Goal: Information Seeking & Learning: Learn about a topic

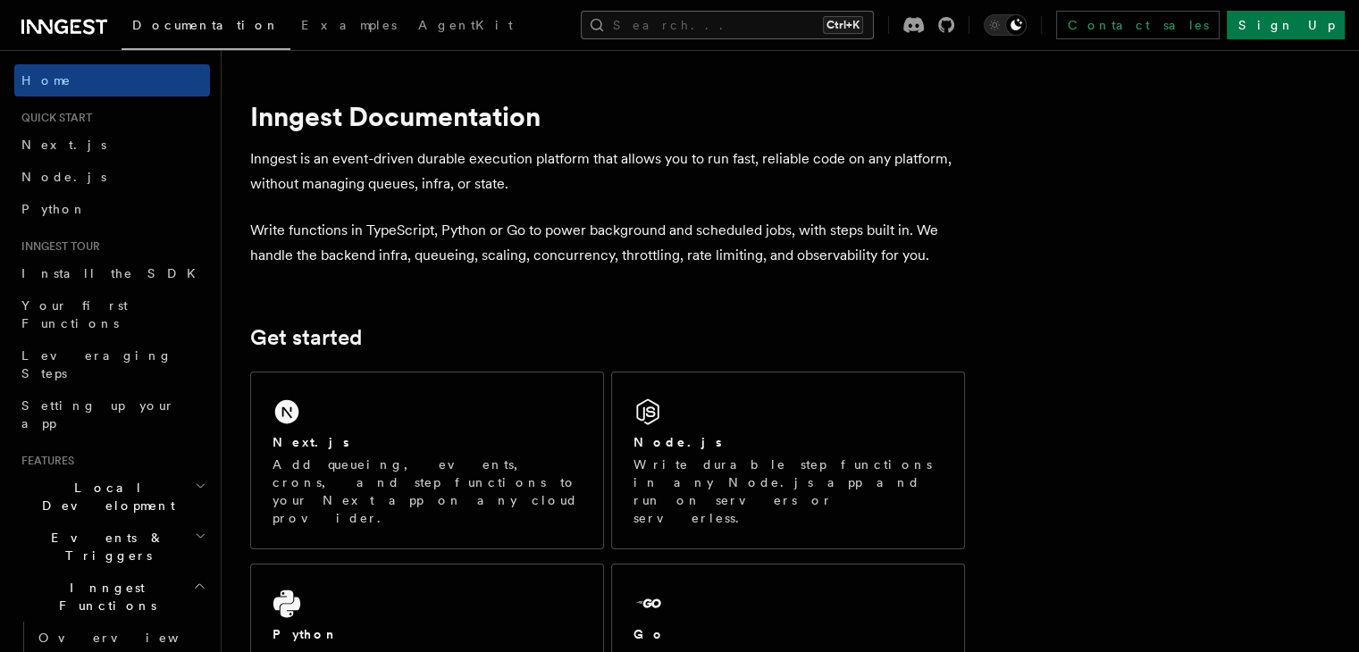
click at [736, 22] on button "Search... Ctrl+K" at bounding box center [727, 25] width 293 height 29
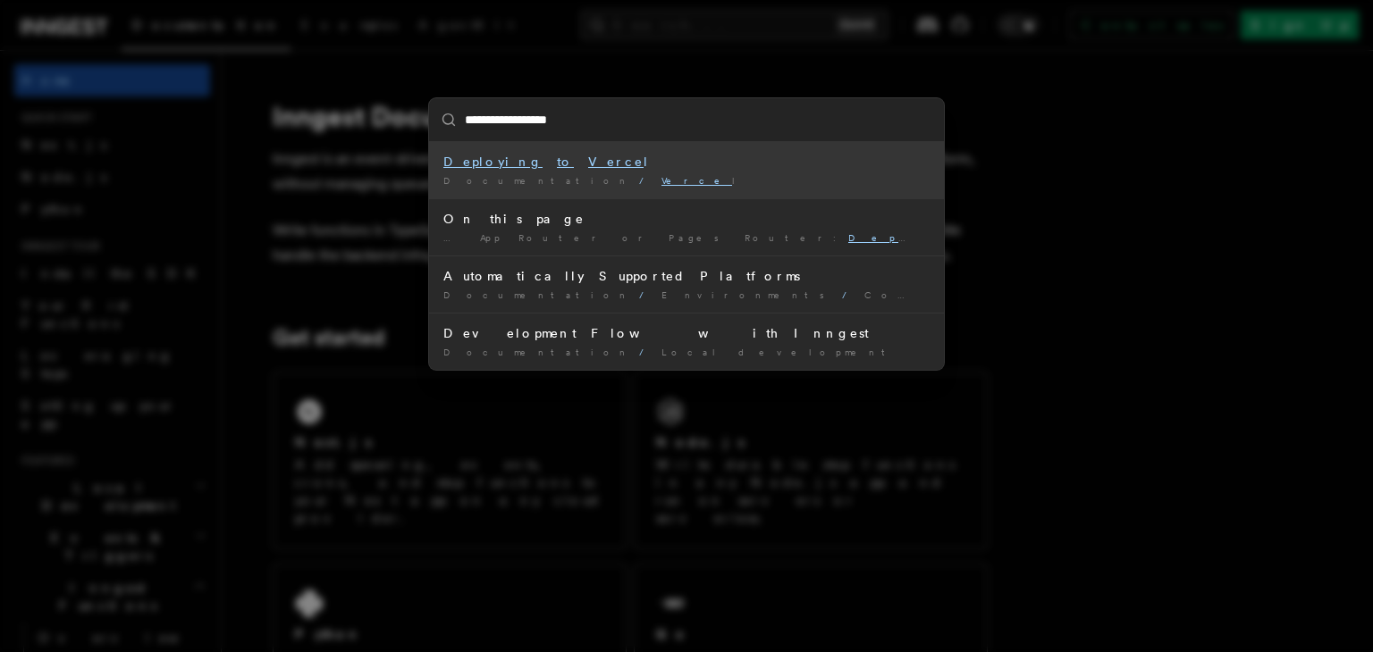
type input "**********"
click at [588, 162] on mark "Vercel" at bounding box center [619, 162] width 62 height 14
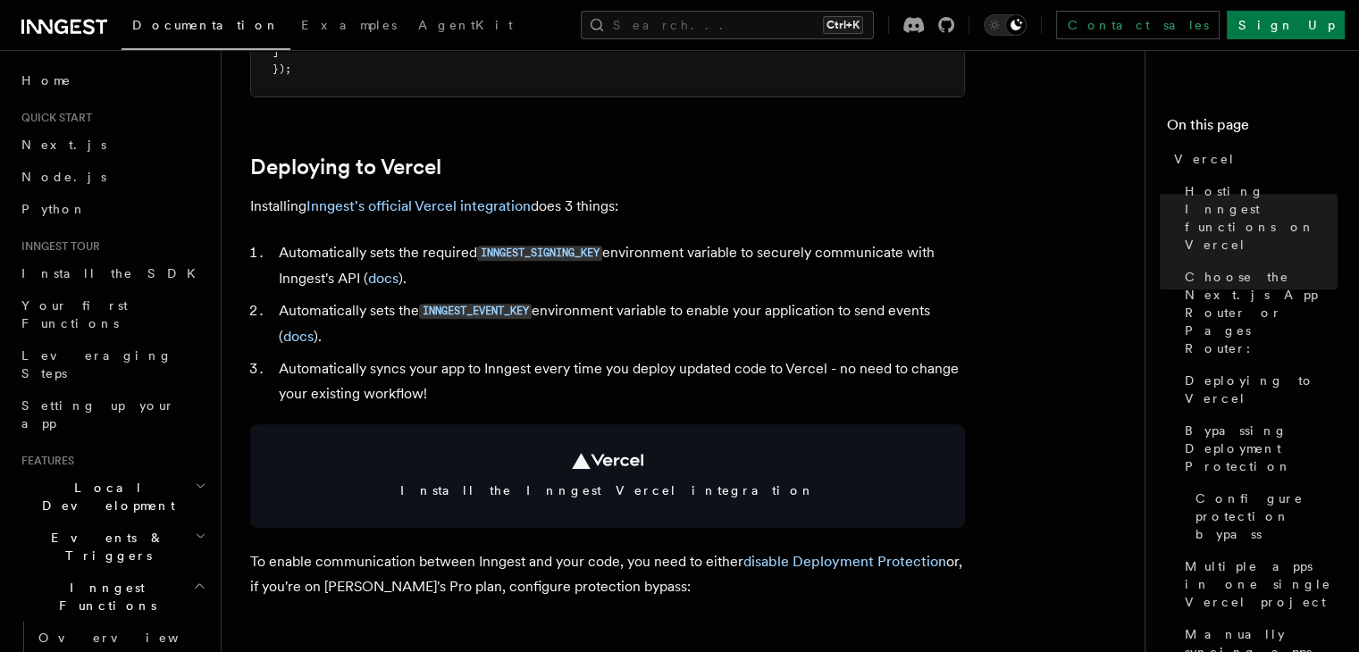
scroll to position [818, 0]
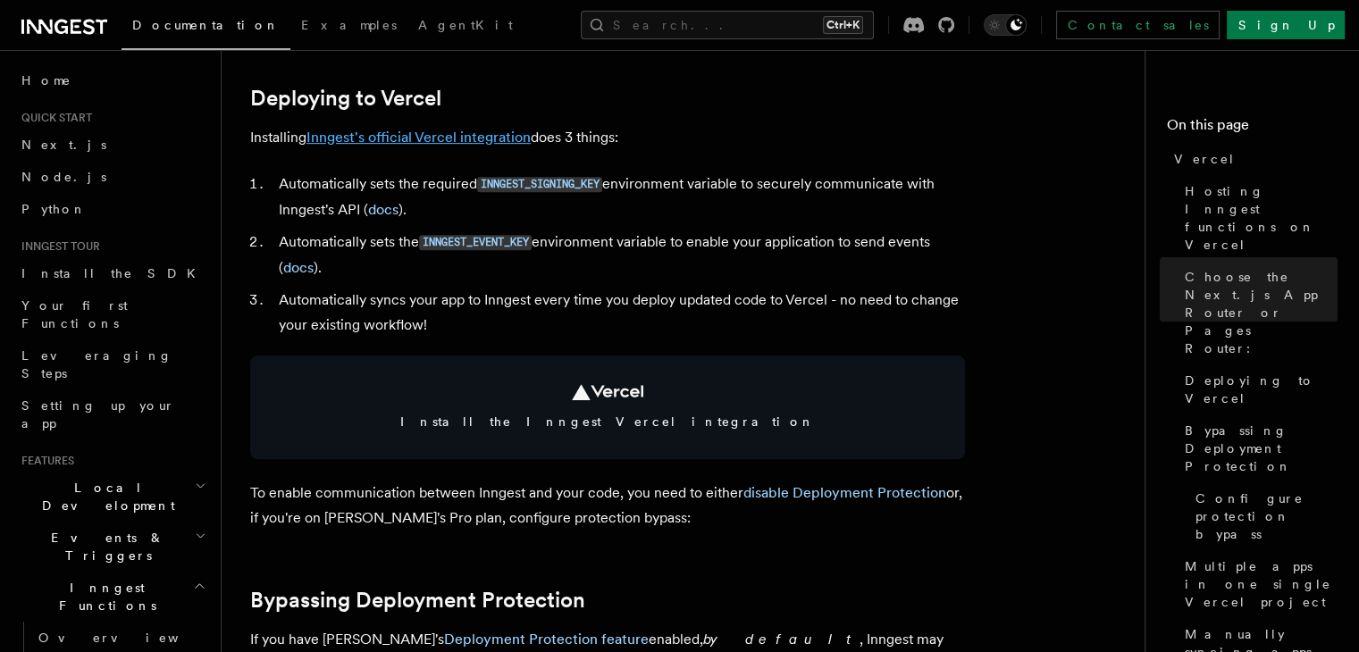
click at [474, 138] on link "Inngest's official Vercel integration" at bounding box center [419, 137] width 224 height 17
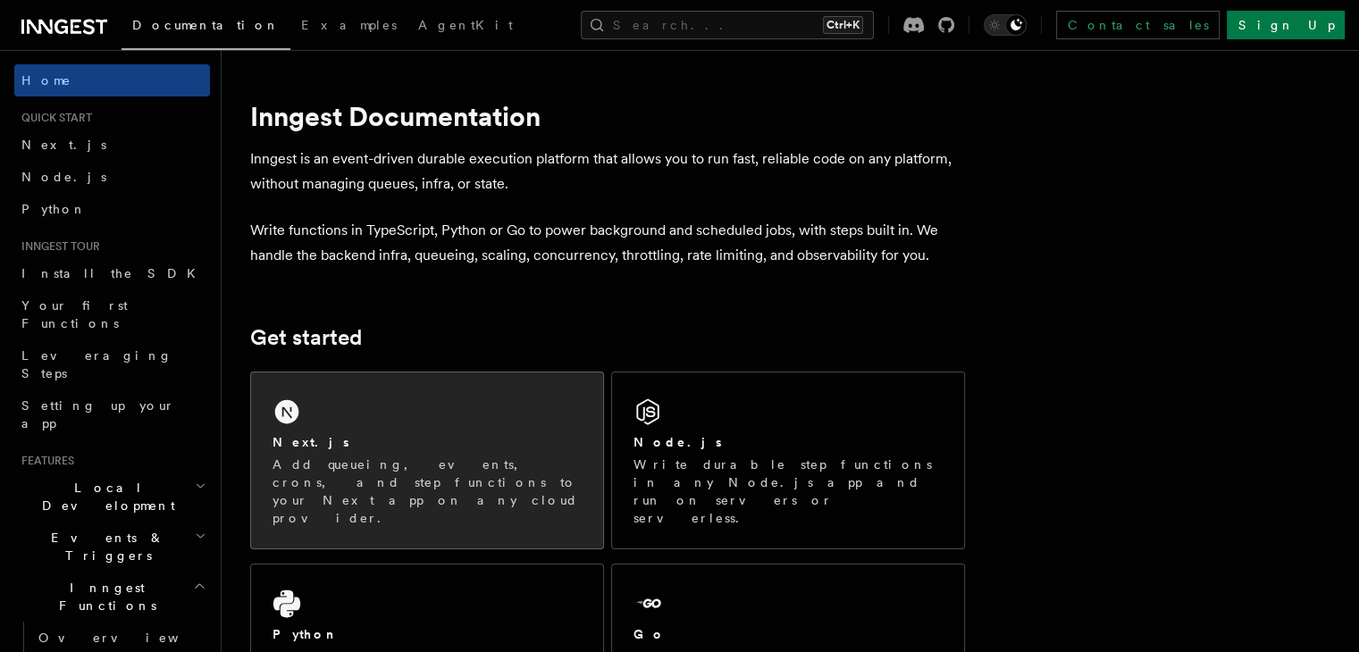
click at [435, 405] on div "Next.js Add queueing, events, crons, and step functions to your Next app on any…" at bounding box center [427, 461] width 352 height 176
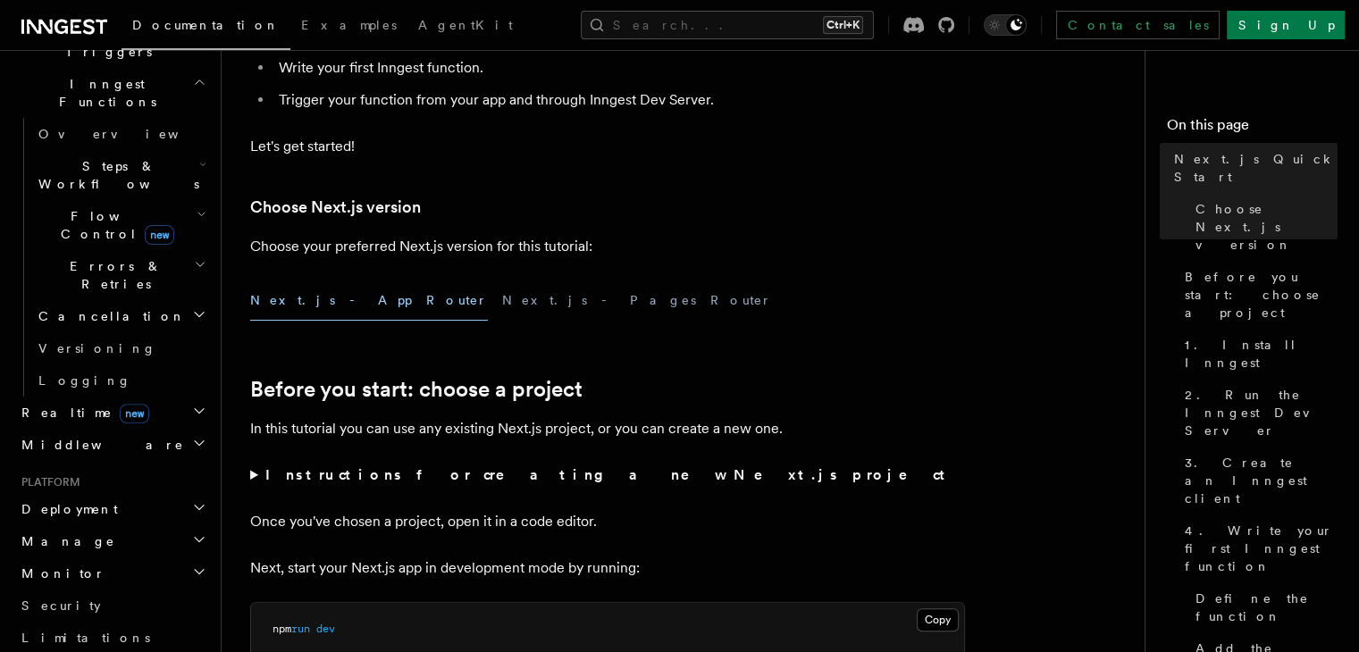
scroll to position [504, 0]
click at [73, 493] on h2 "Deployment" at bounding box center [112, 509] width 196 height 32
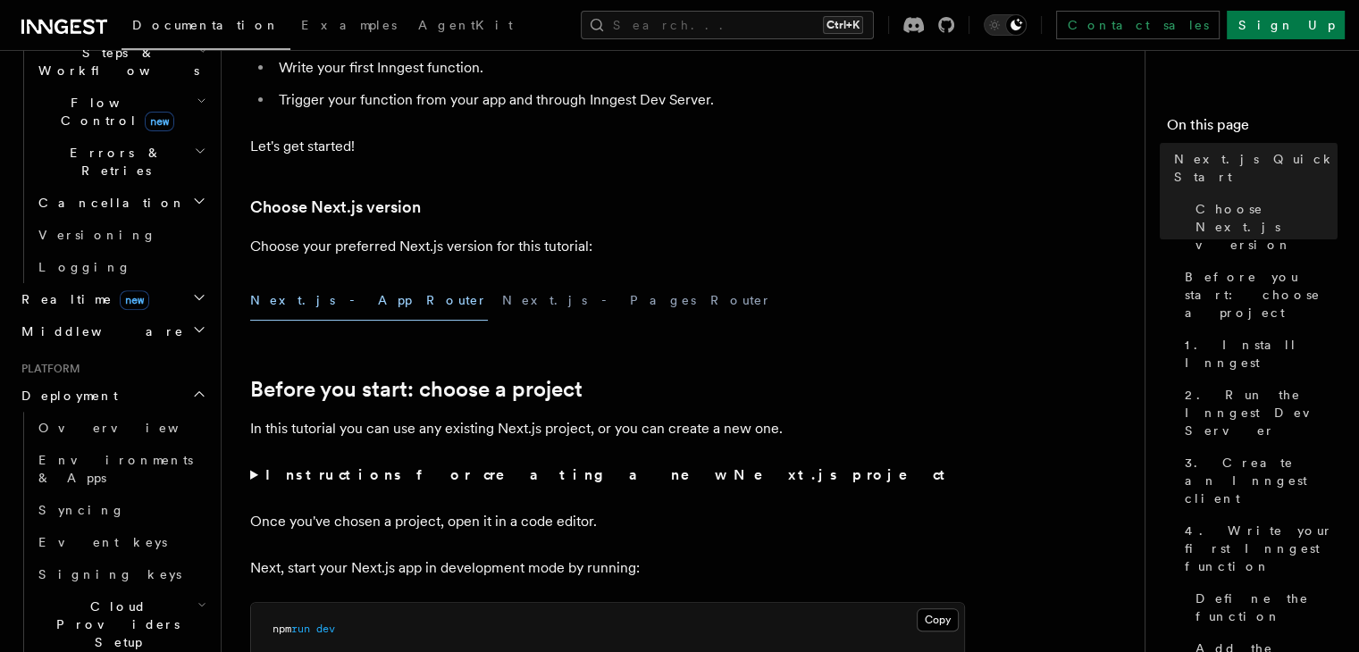
scroll to position [622, 0]
click at [694, 26] on button "Search... Ctrl+K" at bounding box center [727, 25] width 293 height 29
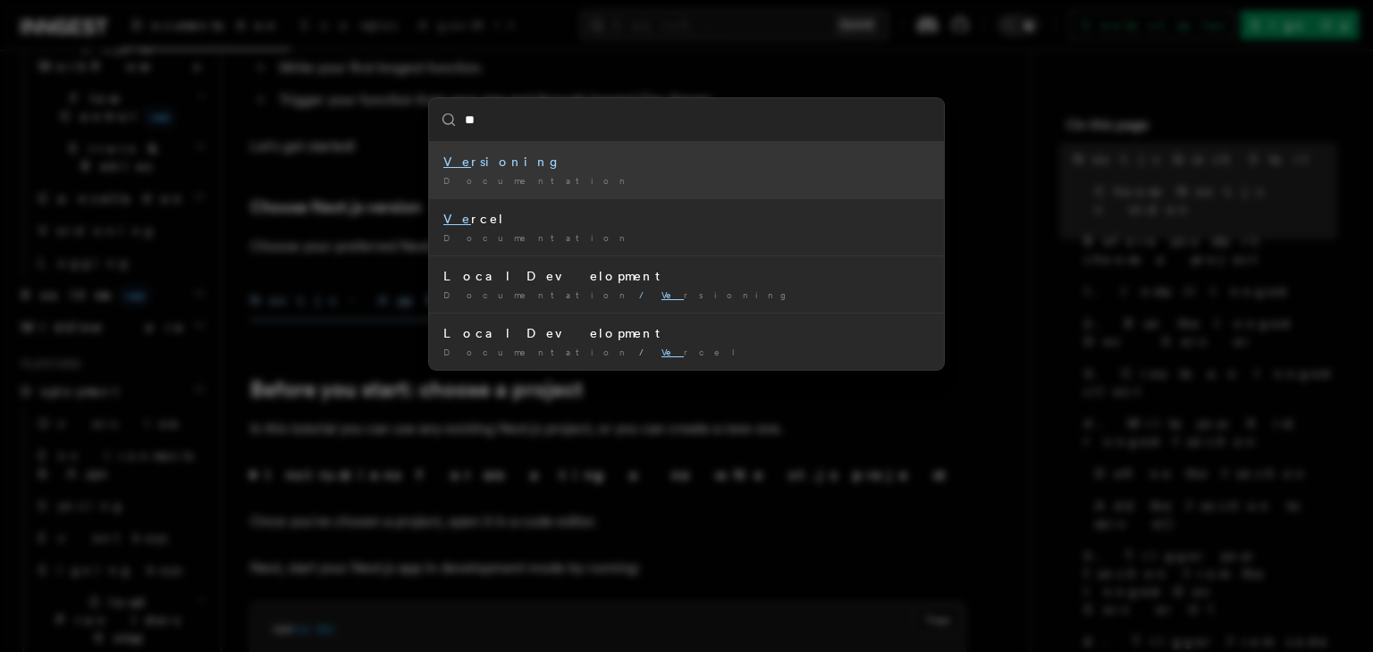
type input "***"
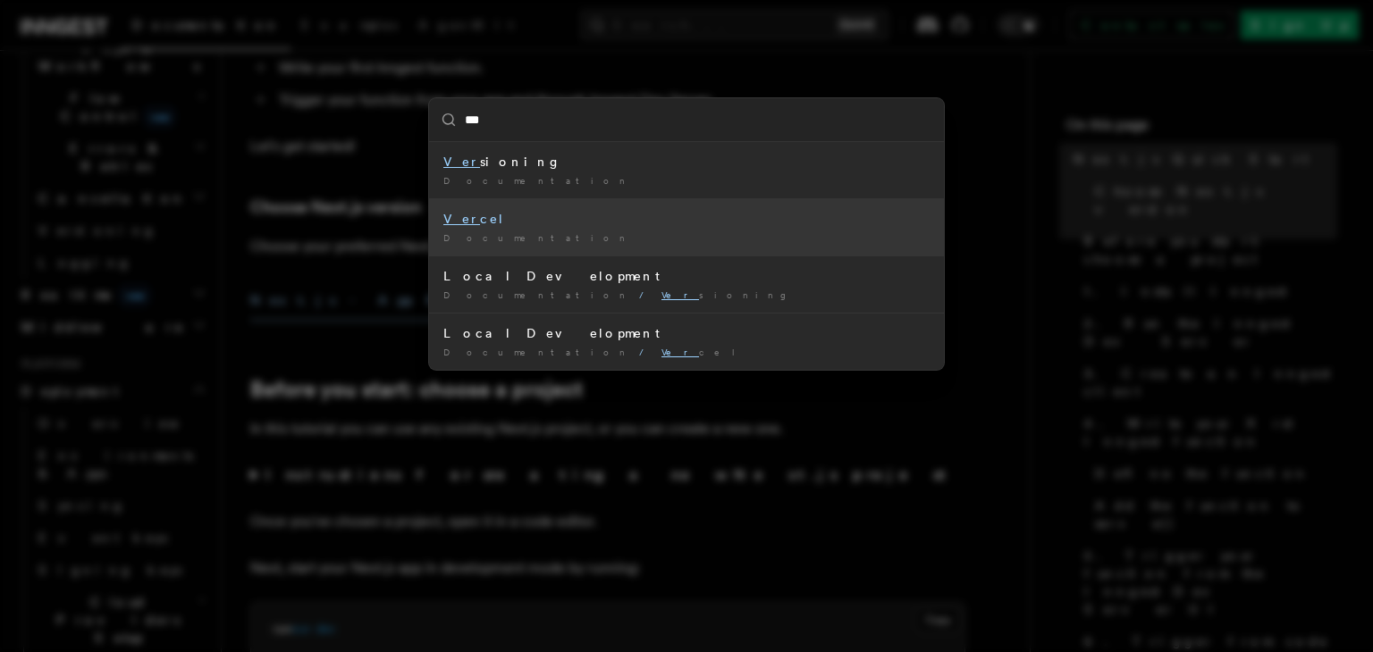
click at [478, 225] on div "Ver cel" at bounding box center [686, 219] width 486 height 18
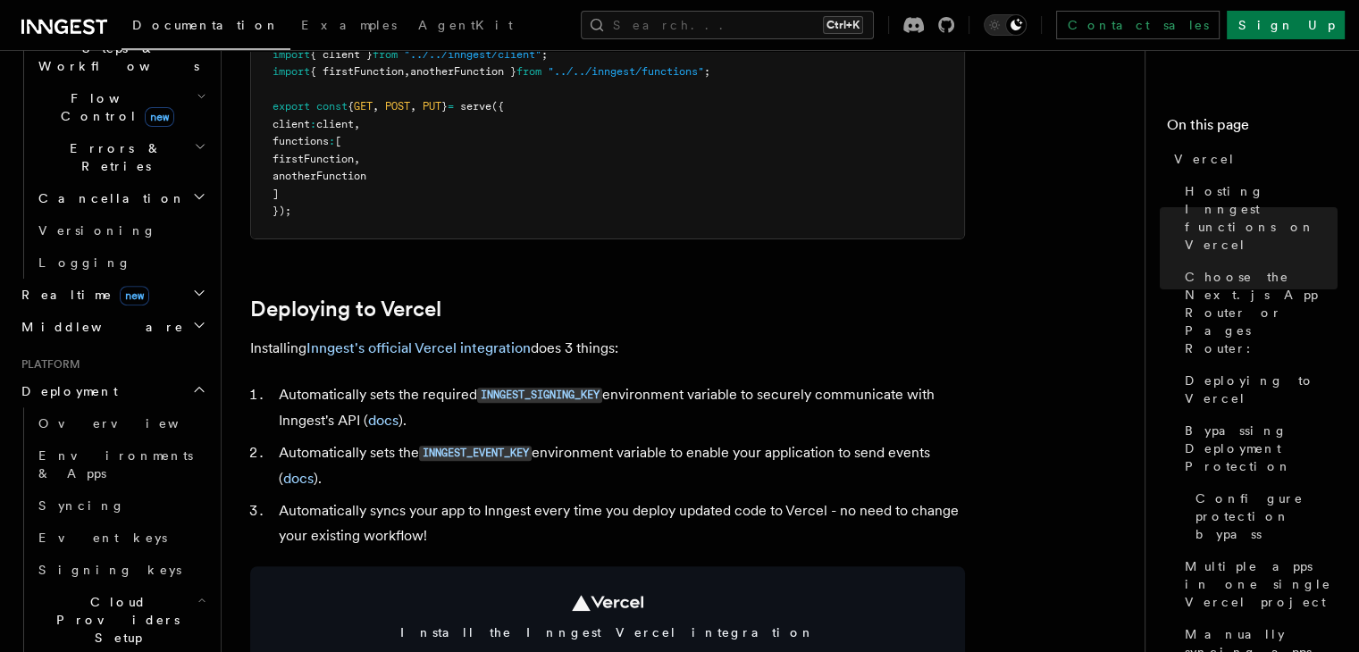
scroll to position [614, 0]
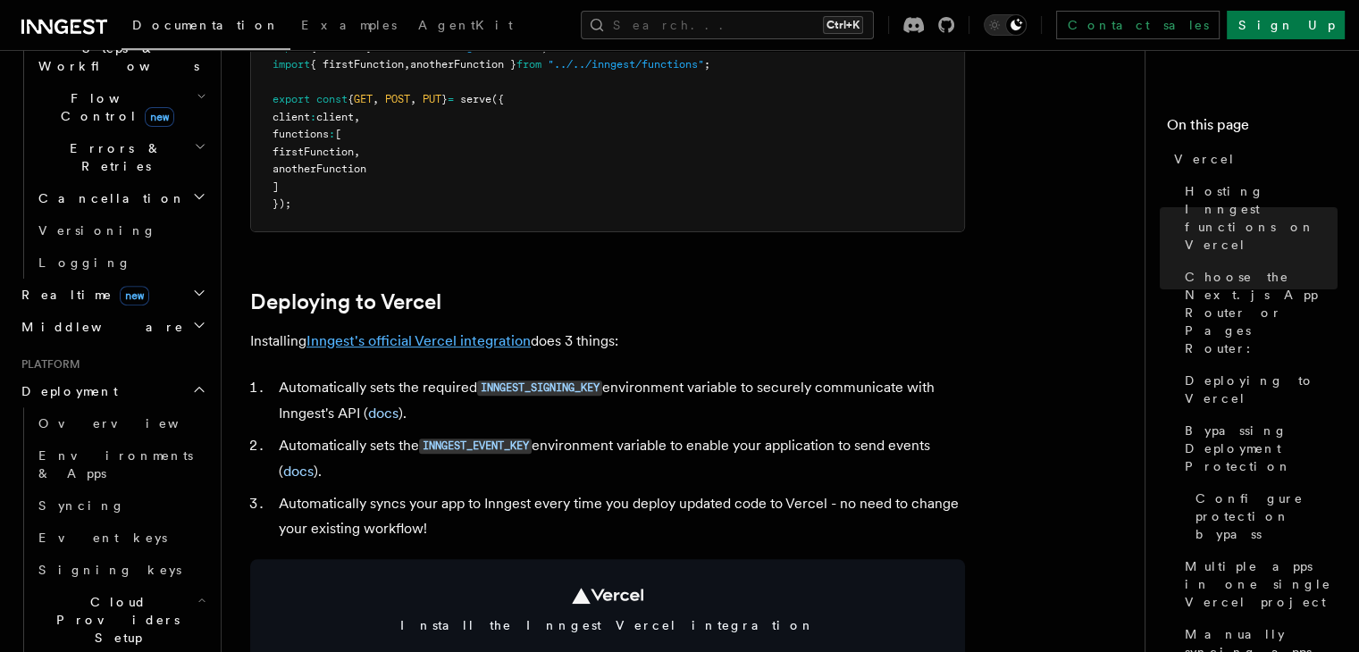
click at [416, 341] on link "Inngest's official Vercel integration" at bounding box center [419, 340] width 224 height 17
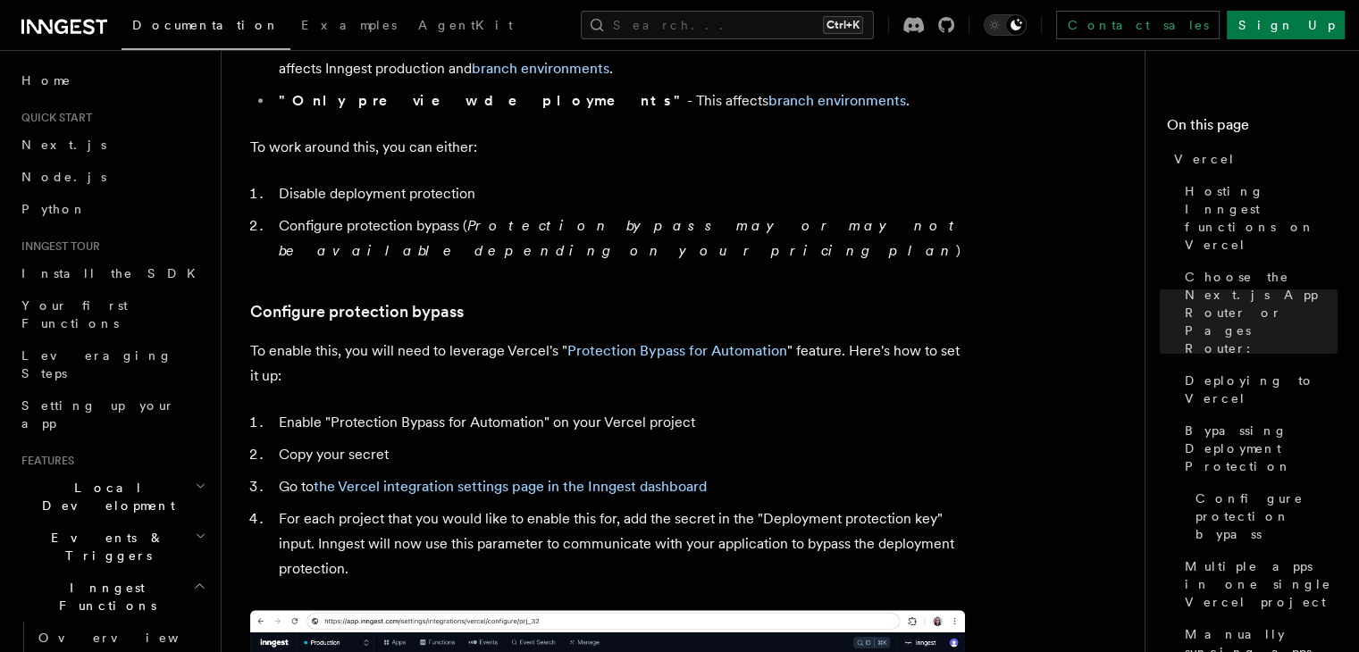
scroll to position [1524, 0]
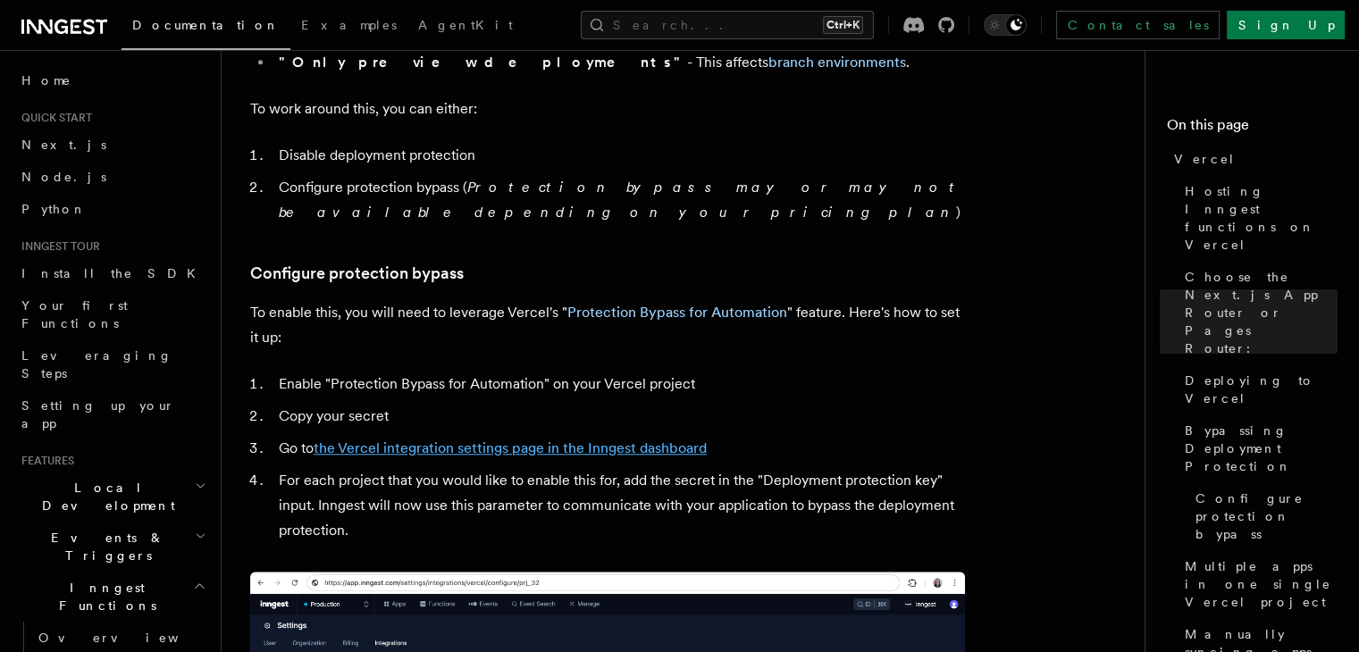
click at [440, 440] on link "the Vercel integration settings page in the Inngest dashboard" at bounding box center [510, 448] width 393 height 17
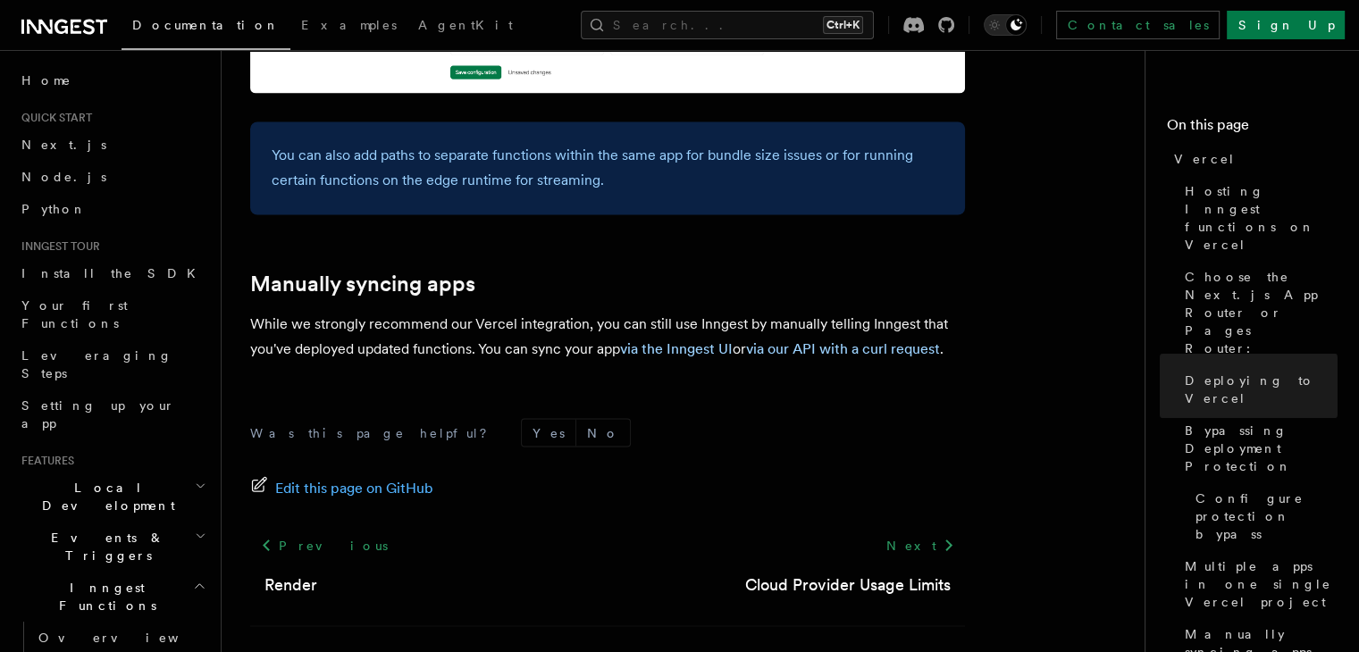
scroll to position [3097, 0]
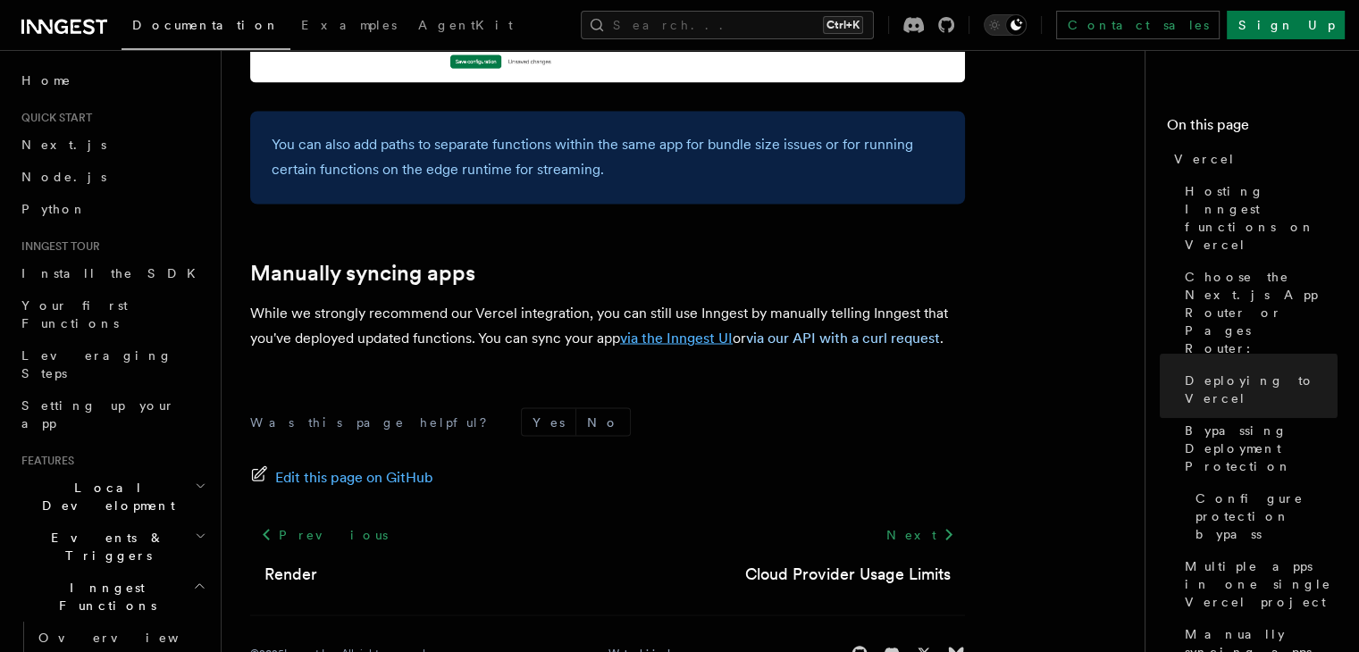
click at [658, 329] on link "via the Inngest UI" at bounding box center [676, 337] width 113 height 17
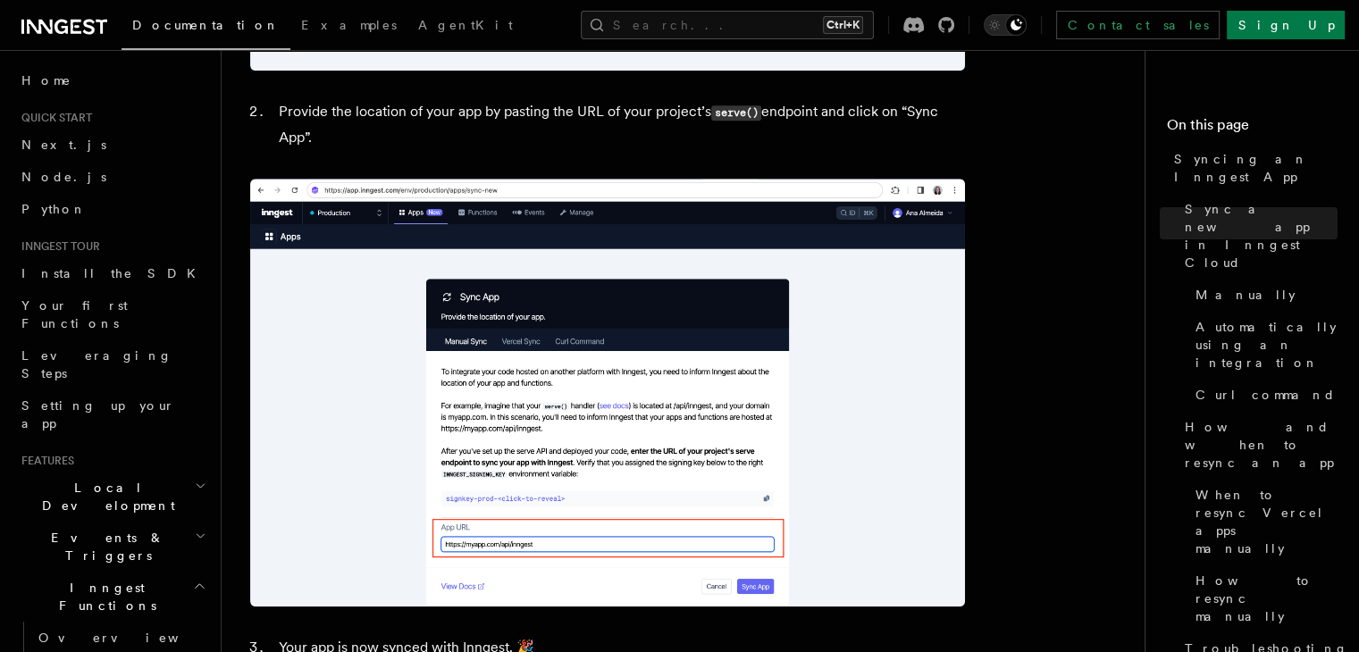
scroll to position [1416, 0]
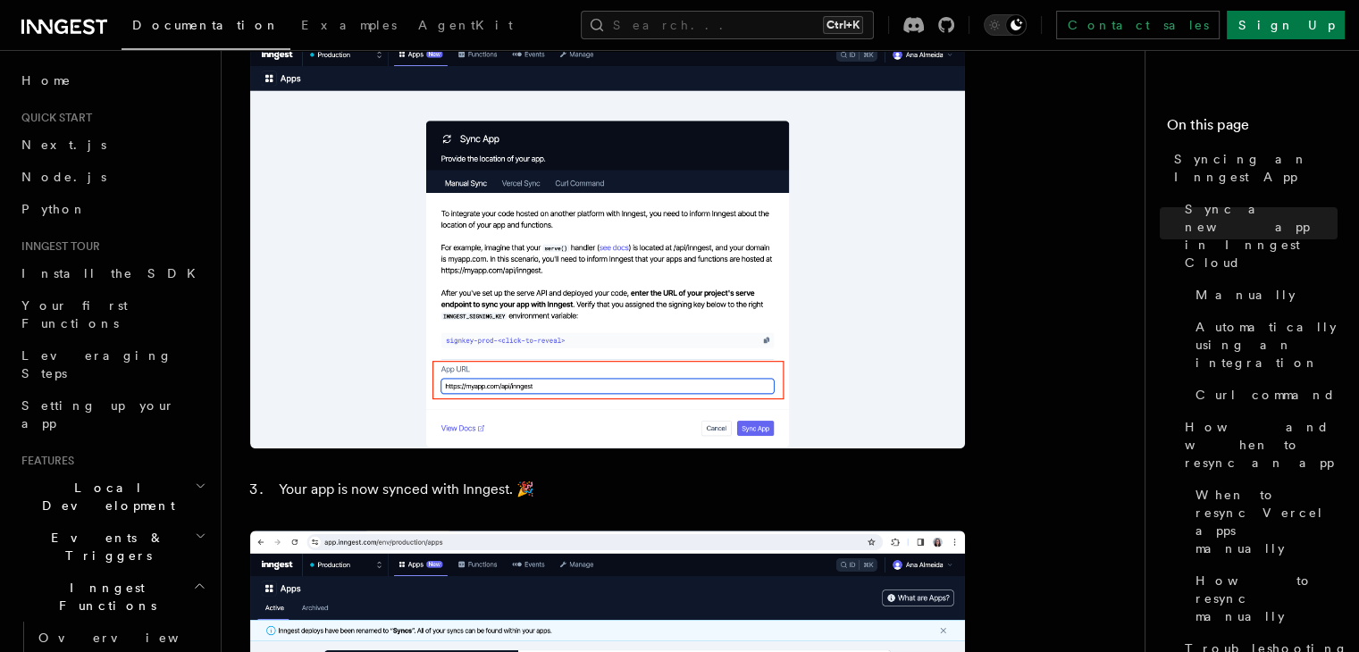
click at [694, 211] on img at bounding box center [607, 235] width 715 height 428
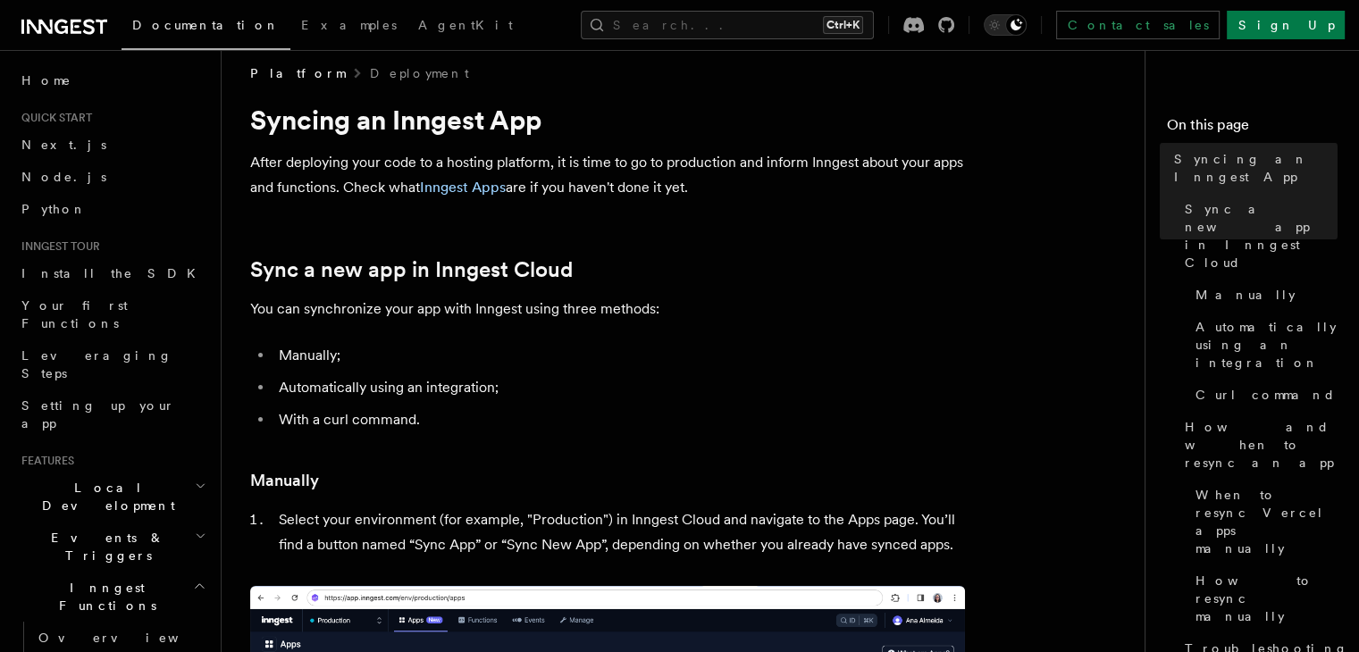
scroll to position [54, 0]
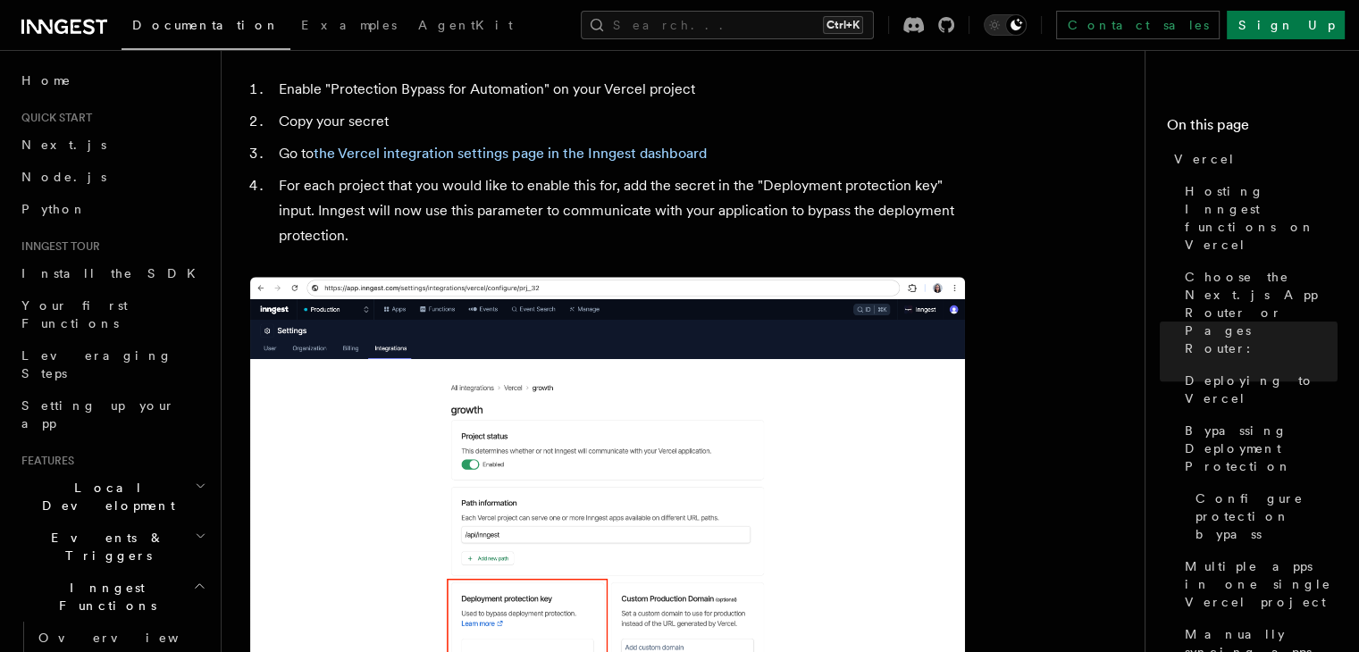
scroll to position [1810, 0]
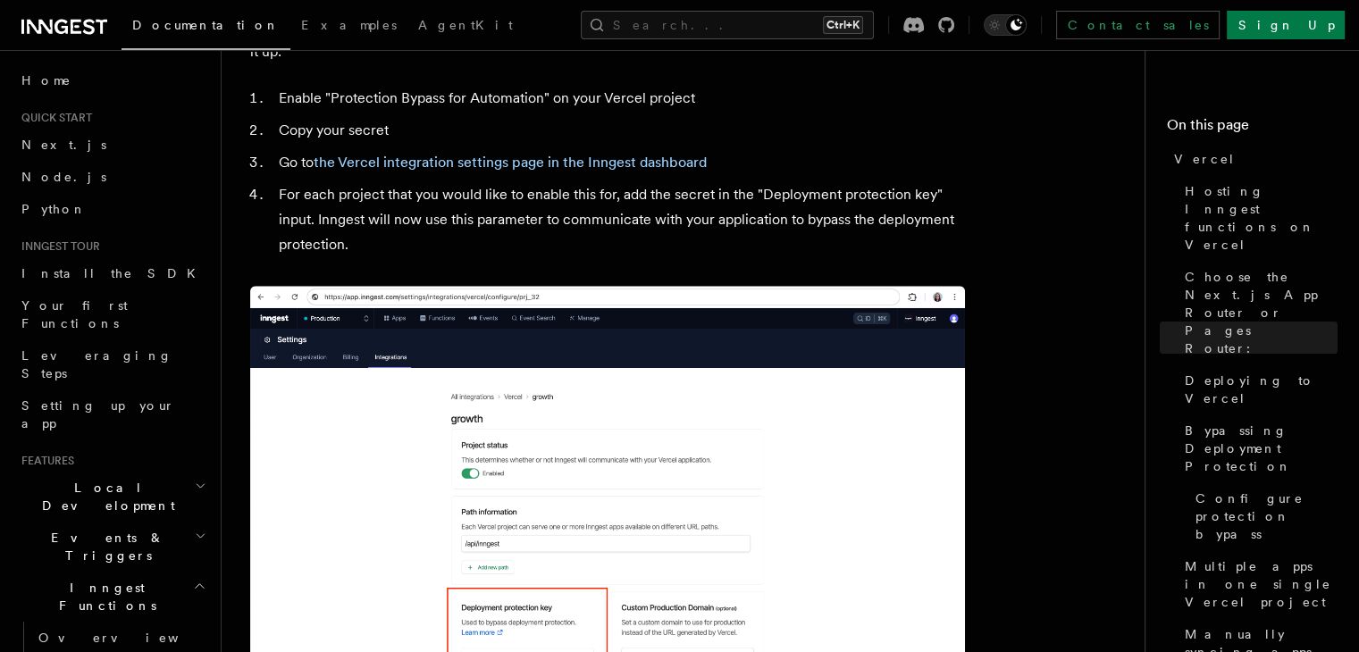
click at [457, 150] on li "Go to the Vercel integration settings page in the Inngest dashboard" at bounding box center [619, 162] width 692 height 25
click at [455, 154] on link "the Vercel integration settings page in the Inngest dashboard" at bounding box center [510, 162] width 393 height 17
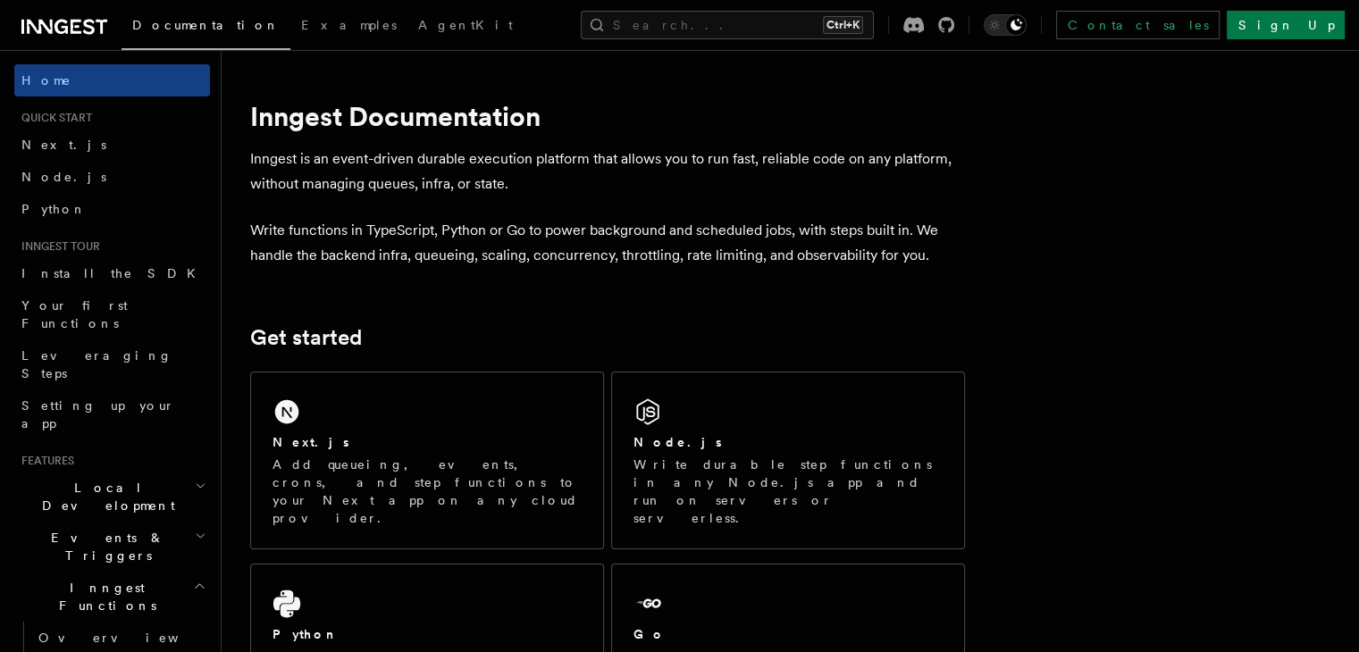
scroll to position [82, 0]
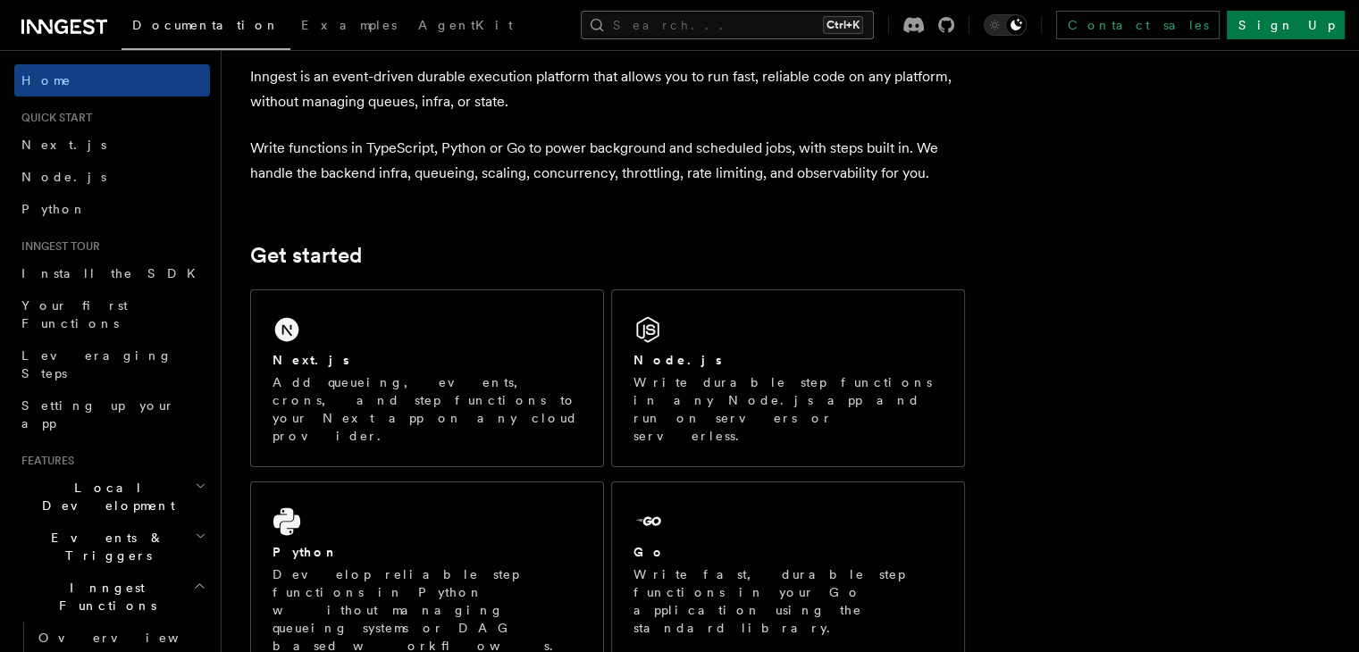
click at [719, 17] on button "Search... Ctrl+K" at bounding box center [727, 25] width 293 height 29
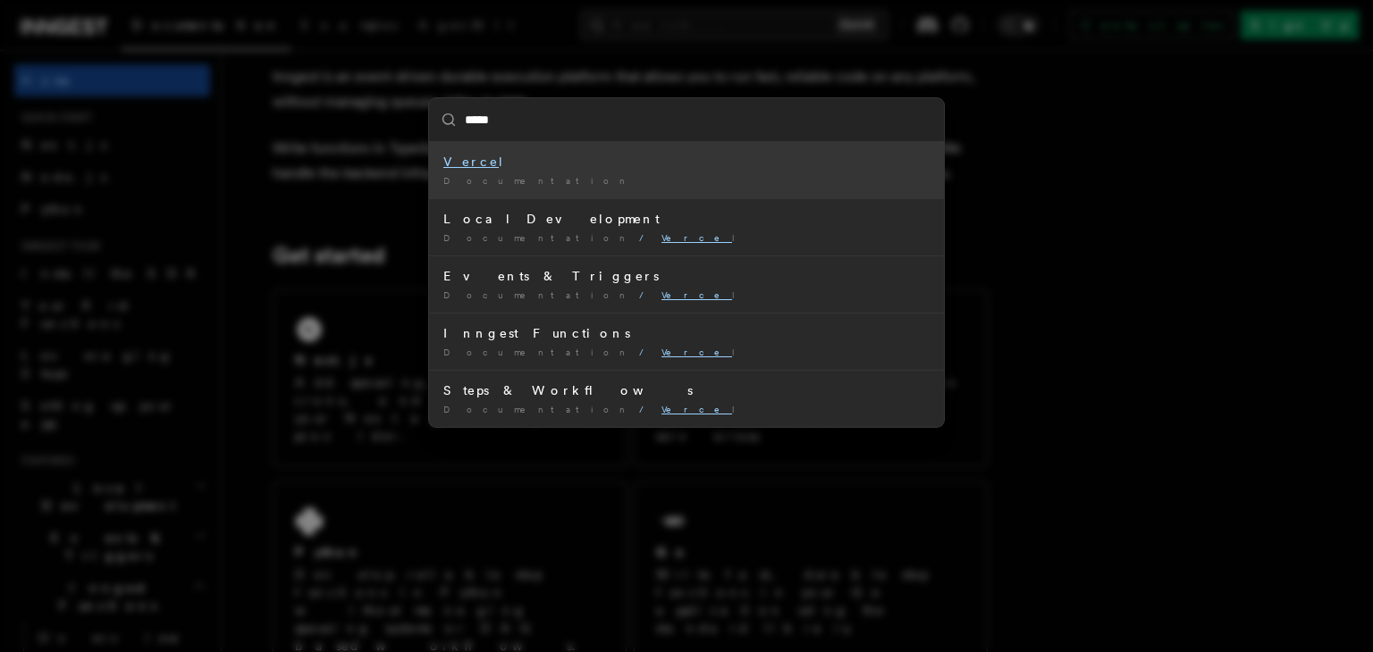
type input "******"
click at [600, 189] on li "Vercel Documentation /" at bounding box center [686, 170] width 515 height 56
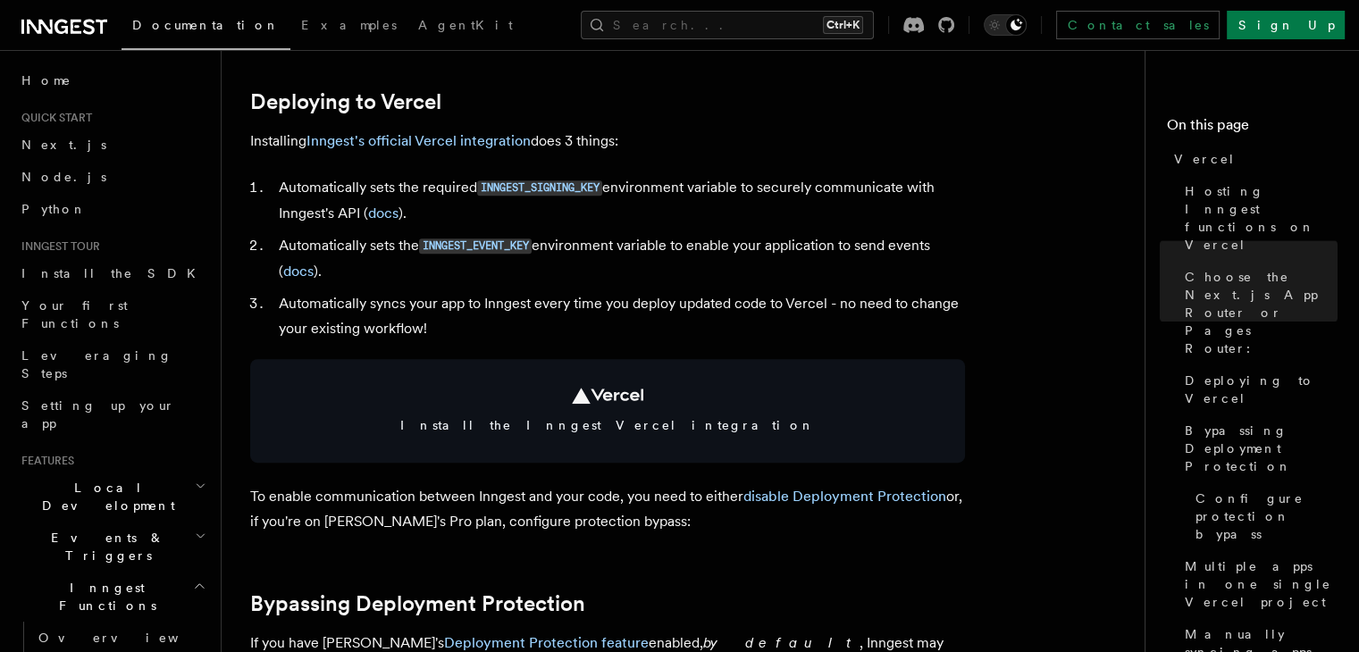
scroll to position [770, 0]
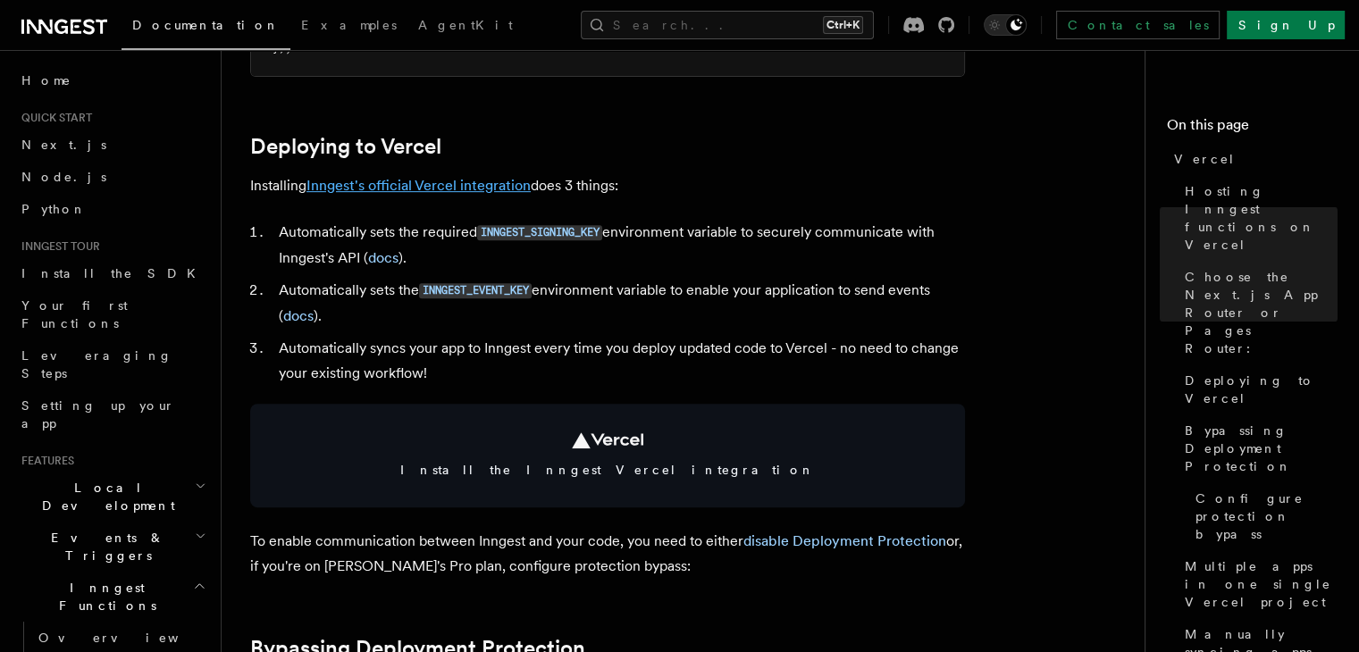
click at [422, 183] on link "Inngest's official Vercel integration" at bounding box center [419, 185] width 224 height 17
